Goal: Transaction & Acquisition: Purchase product/service

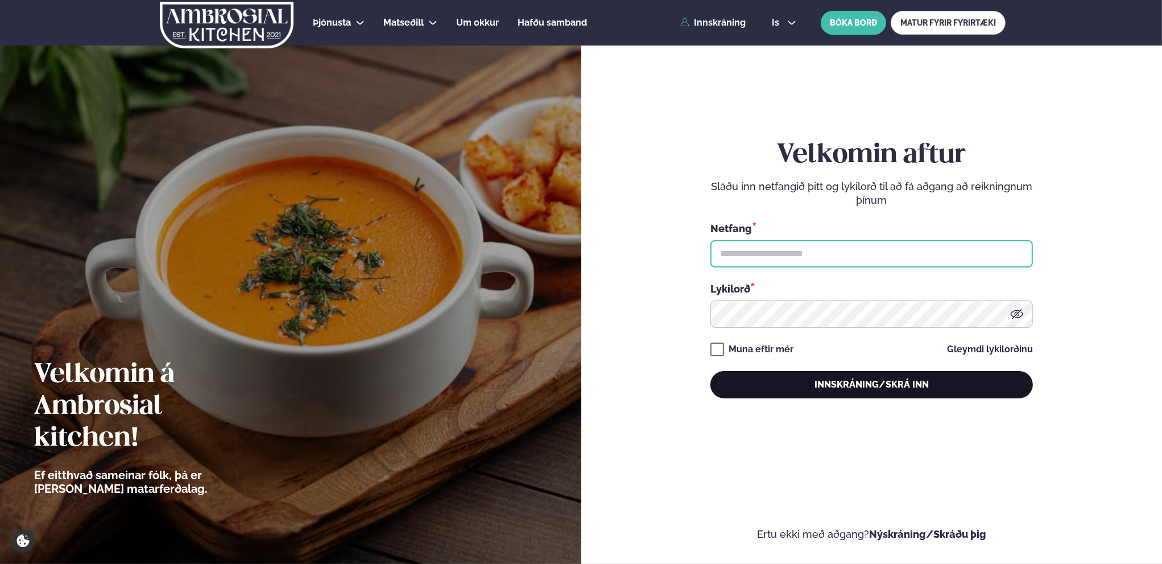
type input "**********"
click at [871, 386] on button "Innskráning/Skrá inn" at bounding box center [872, 384] width 323 height 27
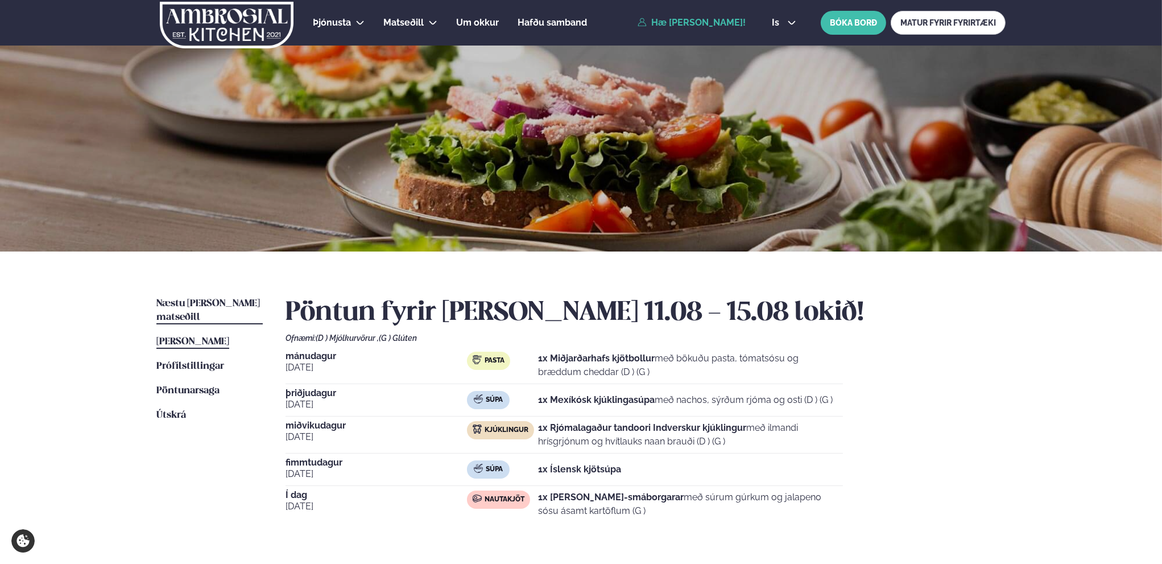
click at [177, 300] on span "Næstu [PERSON_NAME] matseðill" at bounding box center [208, 310] width 104 height 23
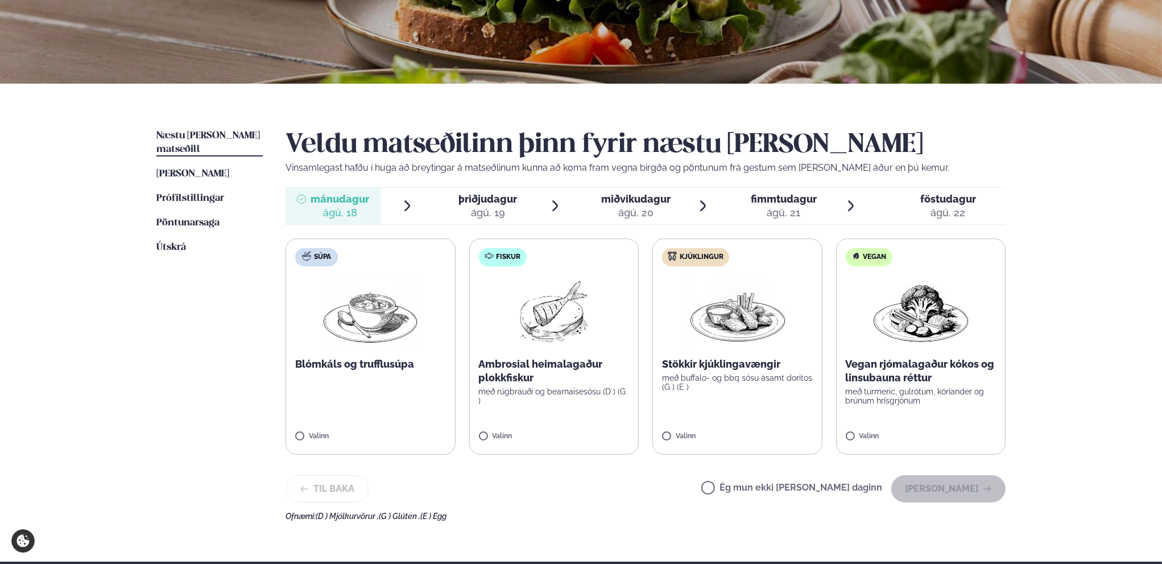
scroll to position [171, 0]
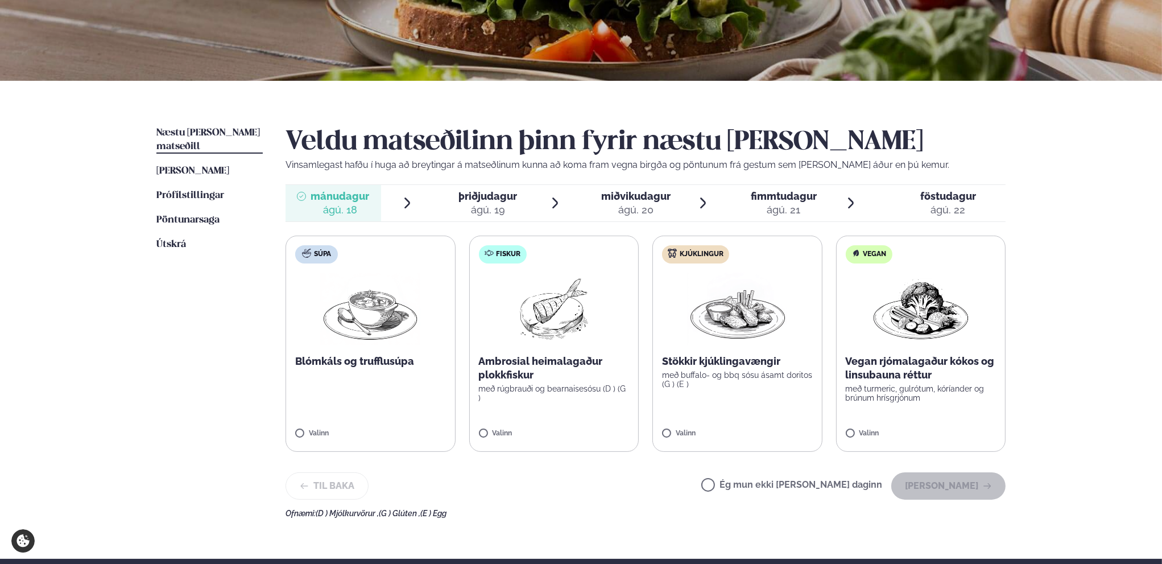
click at [737, 355] on p "Stökkir kjúklingavængir" at bounding box center [737, 361] width 151 height 14
click at [946, 488] on button "[PERSON_NAME]" at bounding box center [948, 485] width 114 height 27
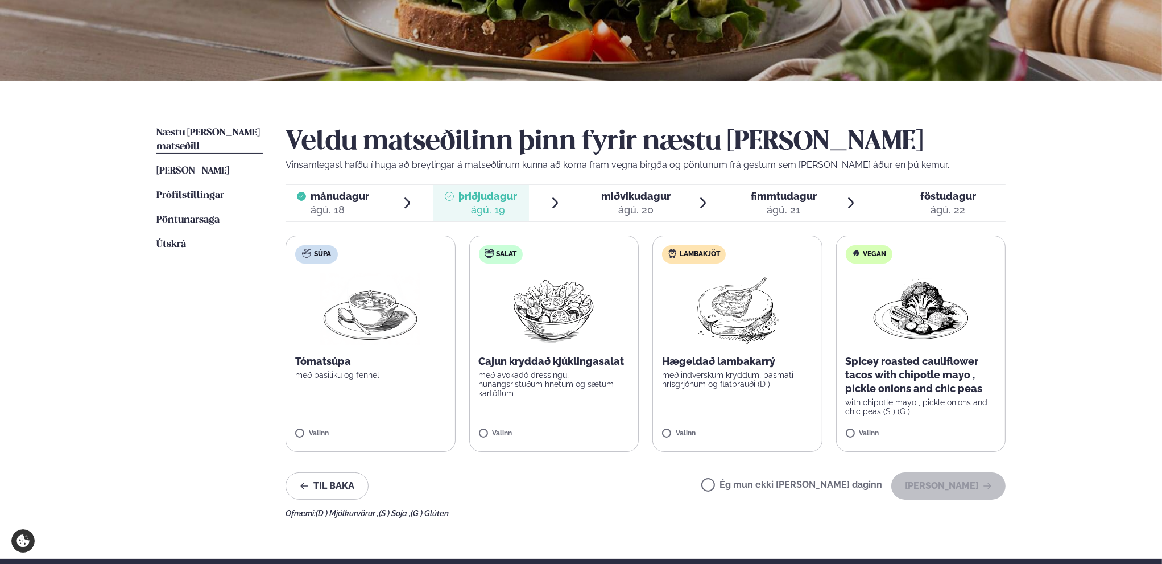
click at [741, 346] on label "Lambakjöt Hægeldað lambakarrý með indverskum kryddum, basmati hrísgrjónum og fl…" at bounding box center [738, 344] width 170 height 216
click at [956, 476] on button "[PERSON_NAME]" at bounding box center [948, 485] width 114 height 27
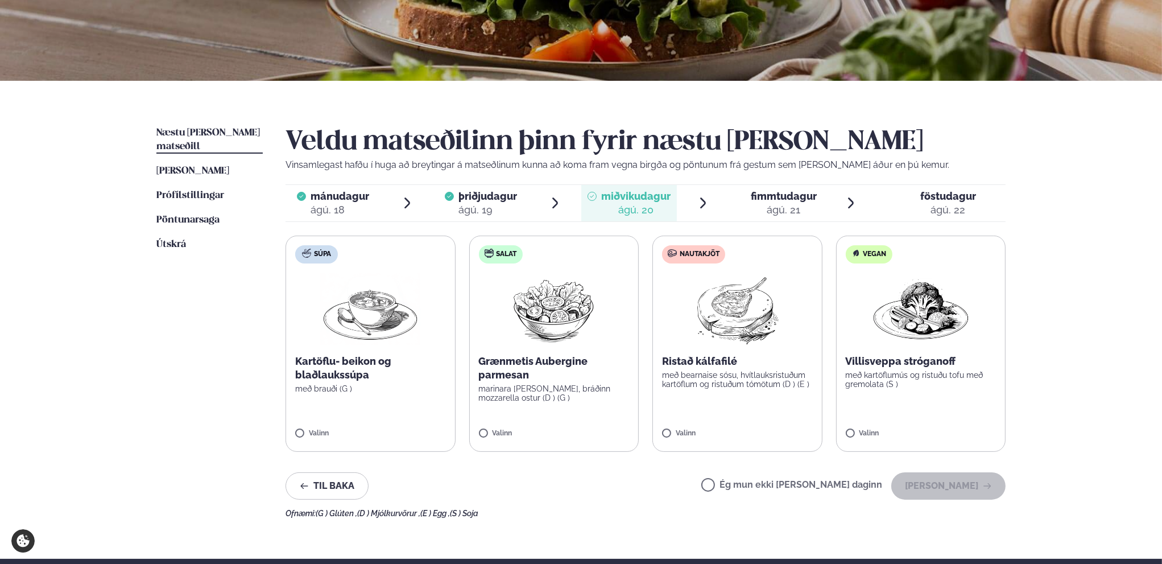
click at [737, 327] on img at bounding box center [737, 309] width 101 height 73
click at [927, 477] on button "[PERSON_NAME]" at bounding box center [948, 485] width 114 height 27
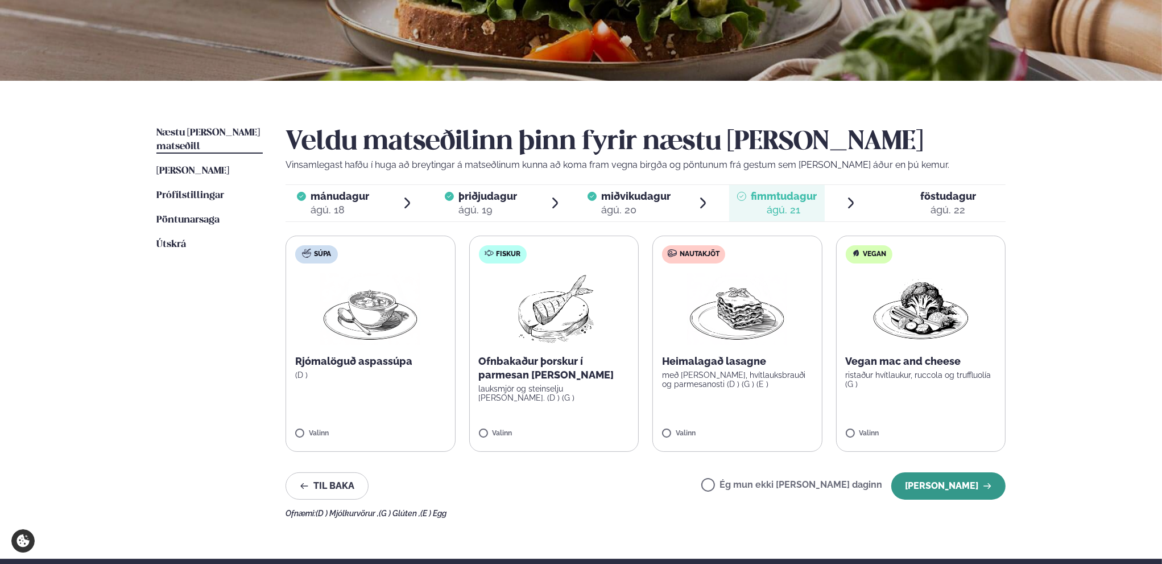
click at [952, 488] on button "[PERSON_NAME]" at bounding box center [948, 485] width 114 height 27
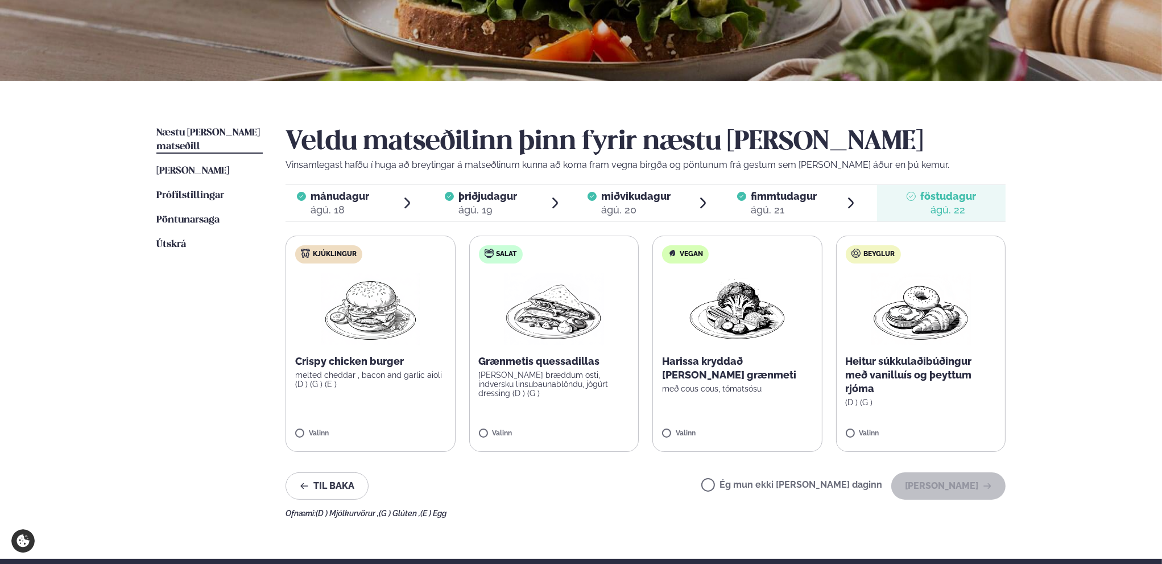
click at [408, 397] on label "Kjúklingur Crispy chicken burger melted cheddar , bacon and garlic aioli (D ) (…" at bounding box center [371, 344] width 170 height 216
click at [971, 486] on button "[PERSON_NAME]" at bounding box center [948, 485] width 114 height 27
